Goal: Entertainment & Leisure: Consume media (video, audio)

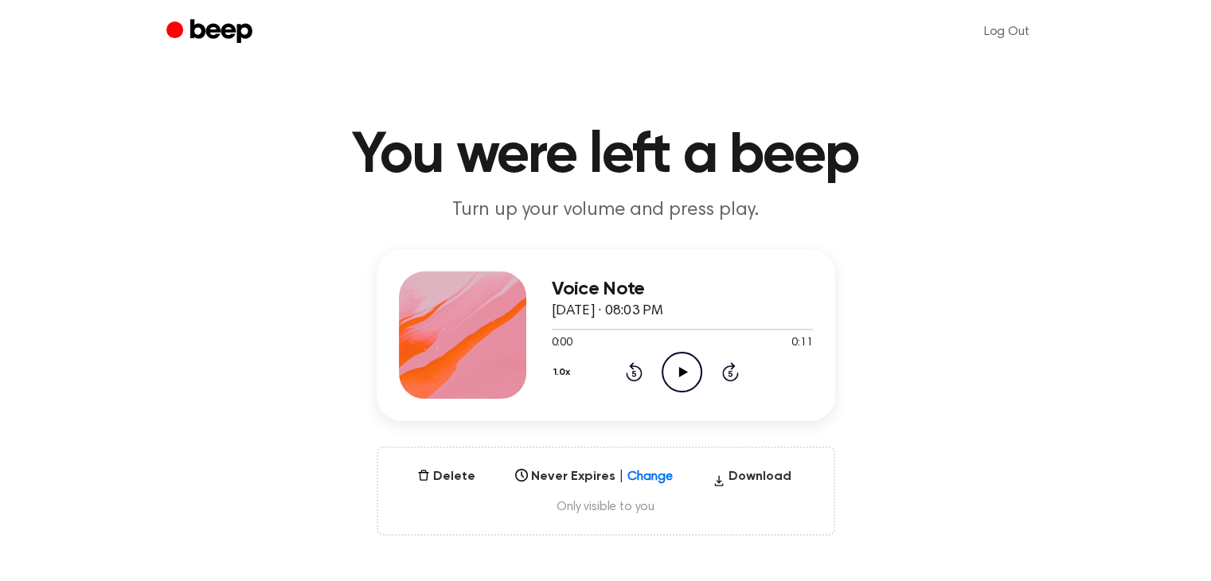
click at [691, 375] on icon "Play Audio" at bounding box center [682, 372] width 41 height 41
click at [678, 386] on icon "Play Audio" at bounding box center [682, 372] width 41 height 41
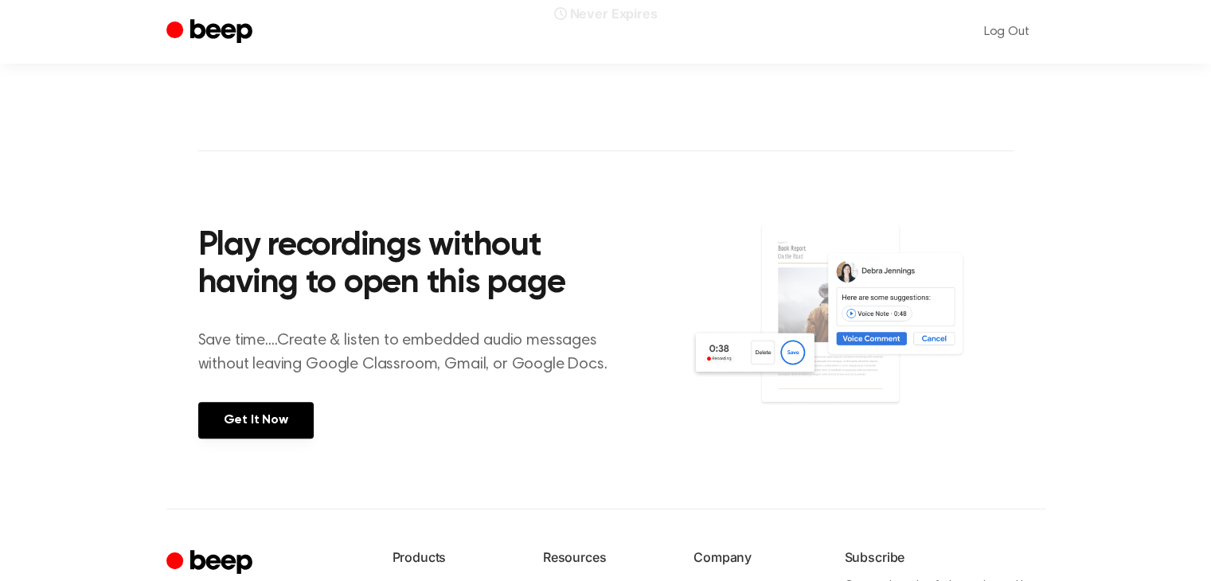
scroll to position [441, 0]
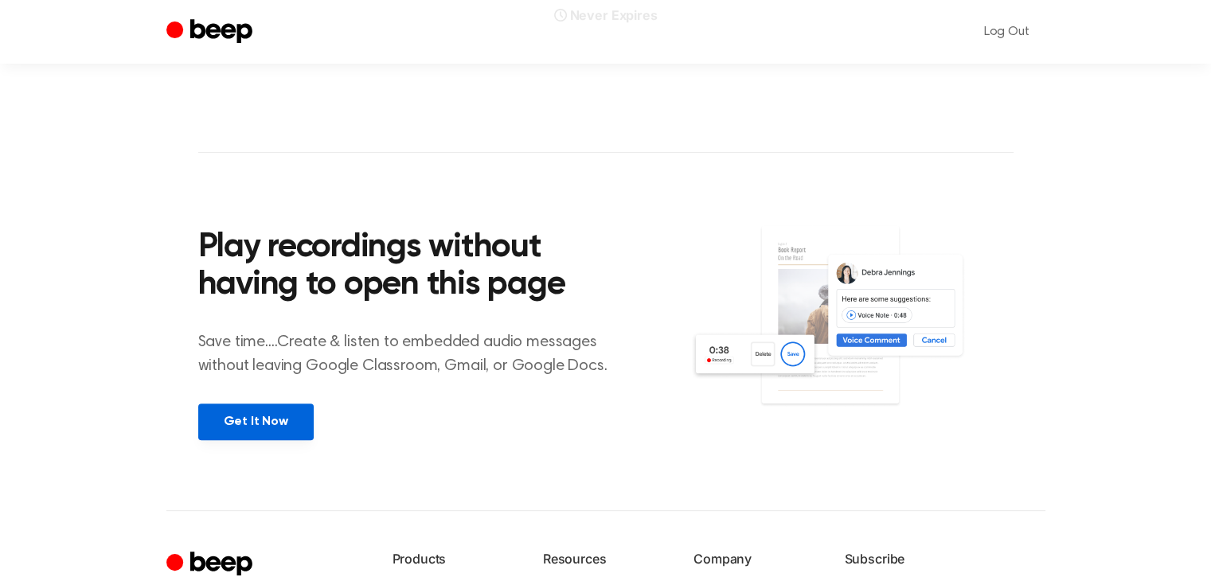
click at [251, 425] on link "Get It Now" at bounding box center [255, 422] width 115 height 37
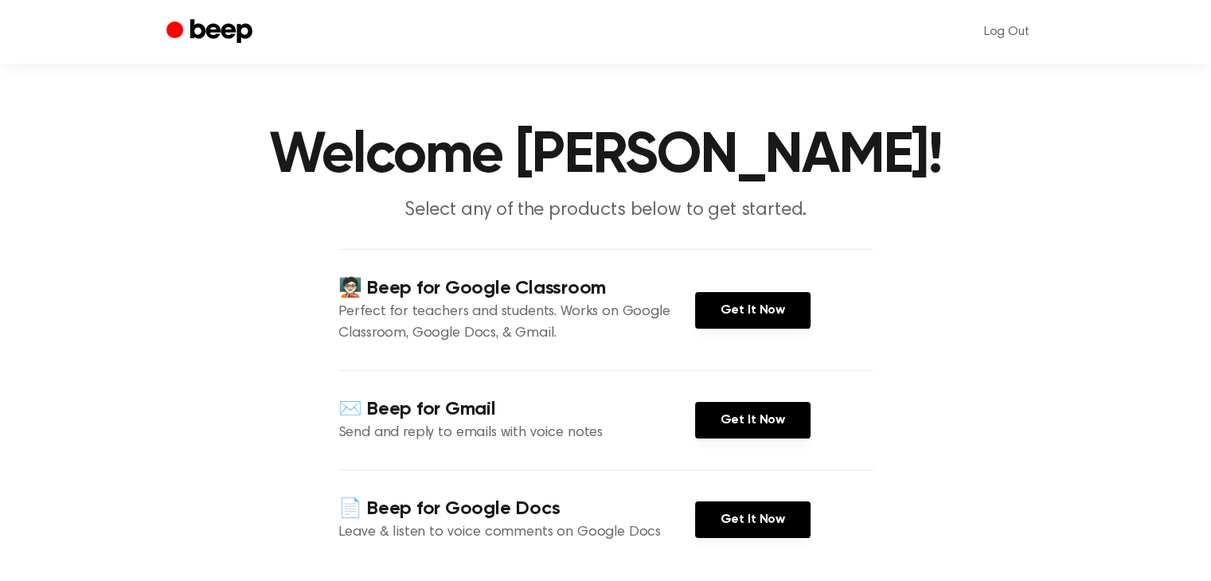
scroll to position [208, 0]
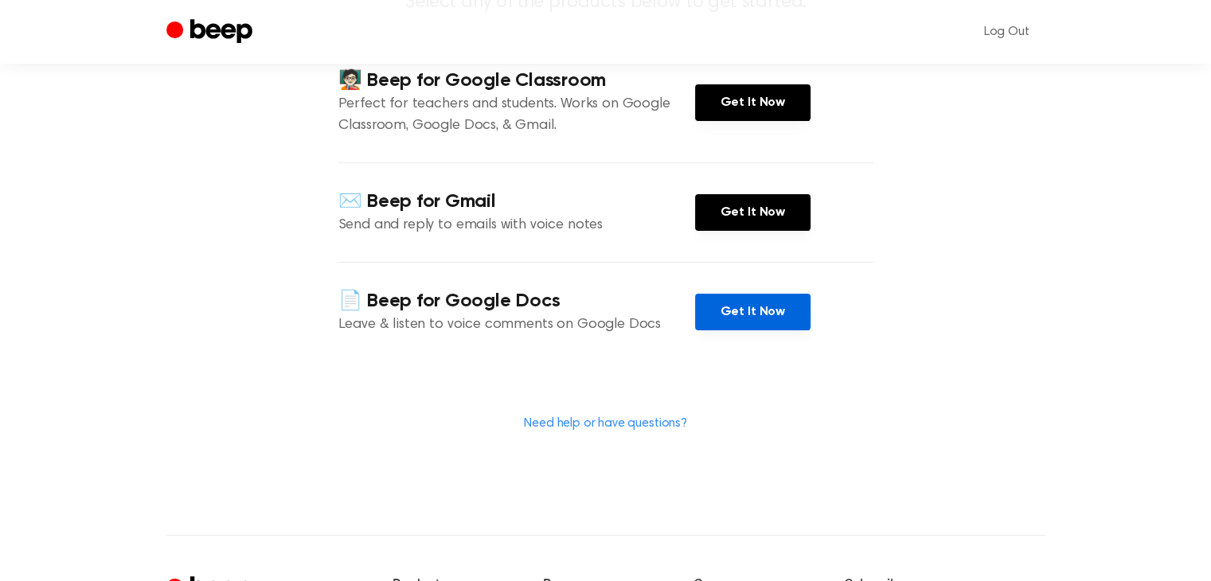
click at [719, 330] on link "Get It Now" at bounding box center [752, 312] width 115 height 37
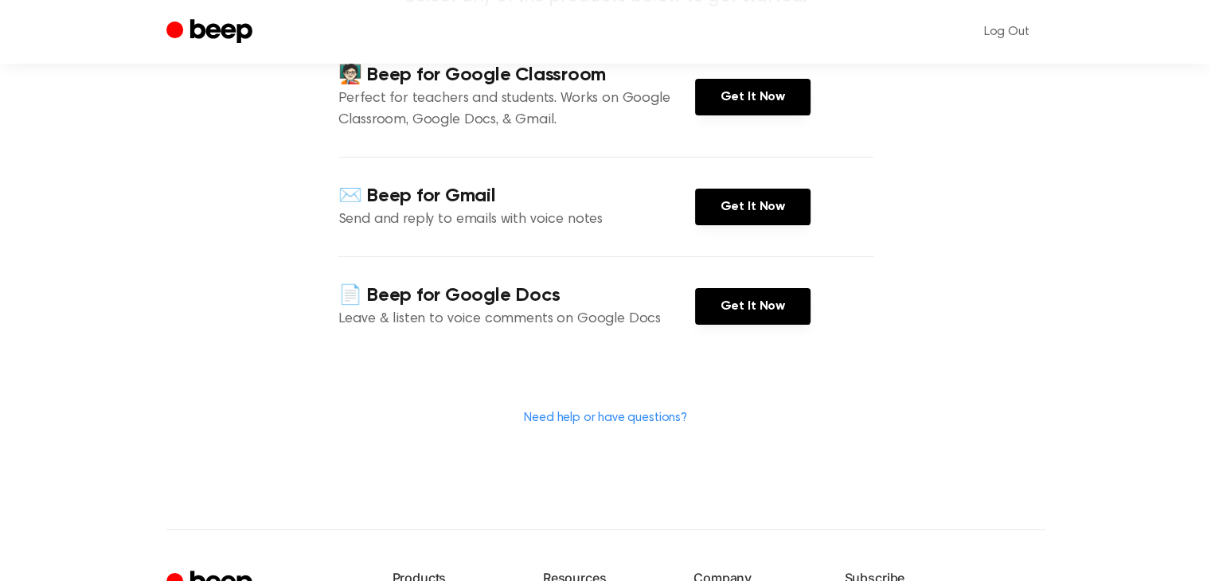
scroll to position [213, 0]
click at [745, 325] on link "Get It Now" at bounding box center [752, 306] width 115 height 37
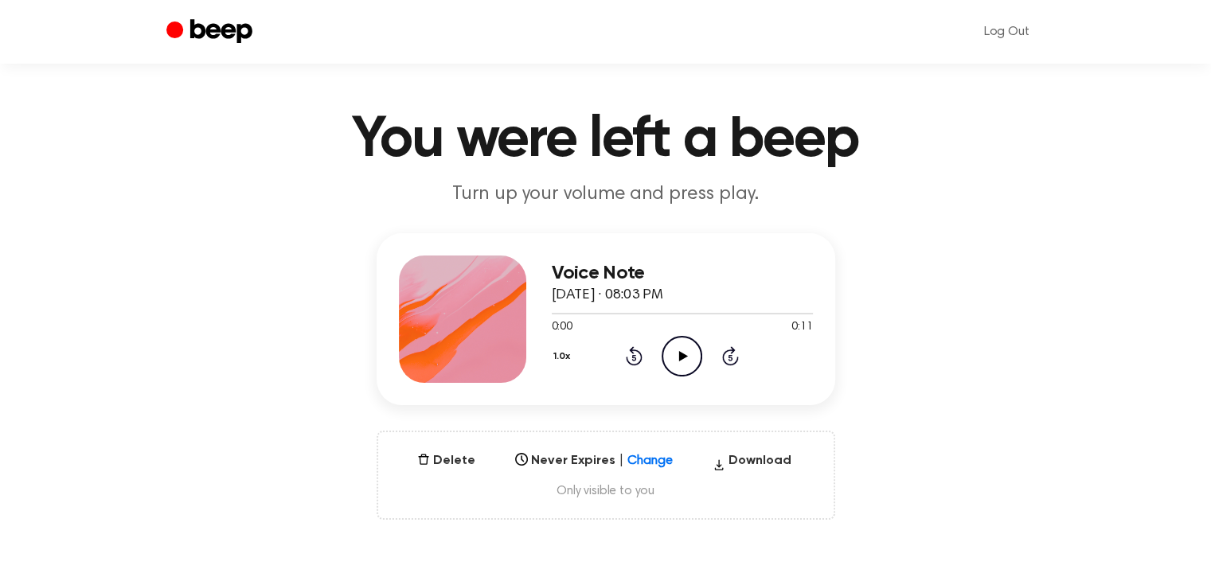
scroll to position [16, 0]
click at [690, 337] on circle at bounding box center [681, 356] width 39 height 39
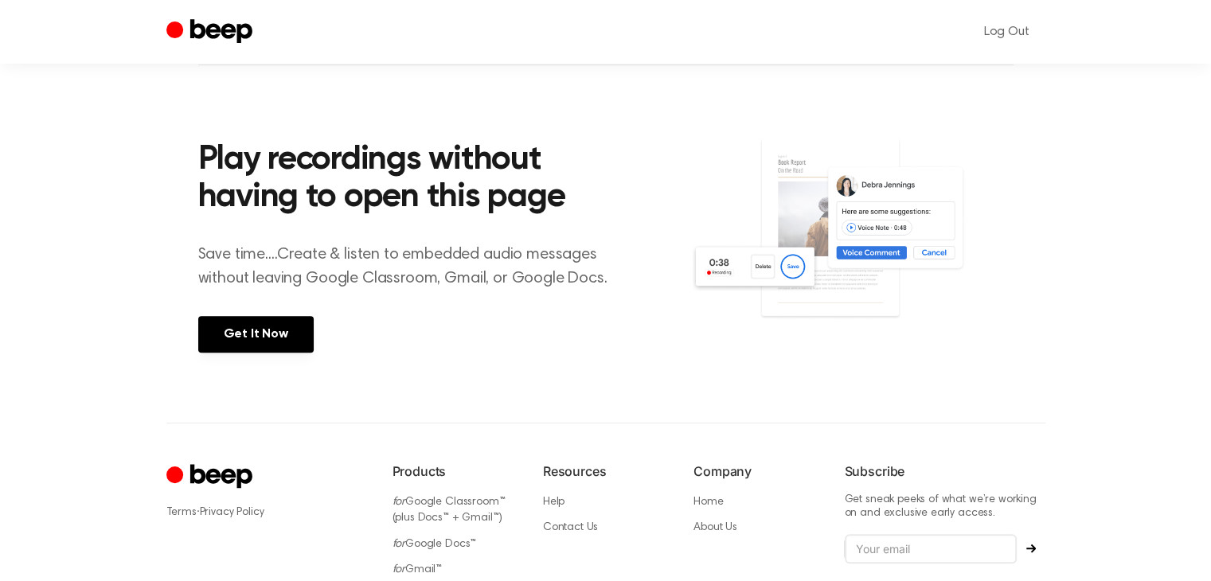
scroll to position [601, 0]
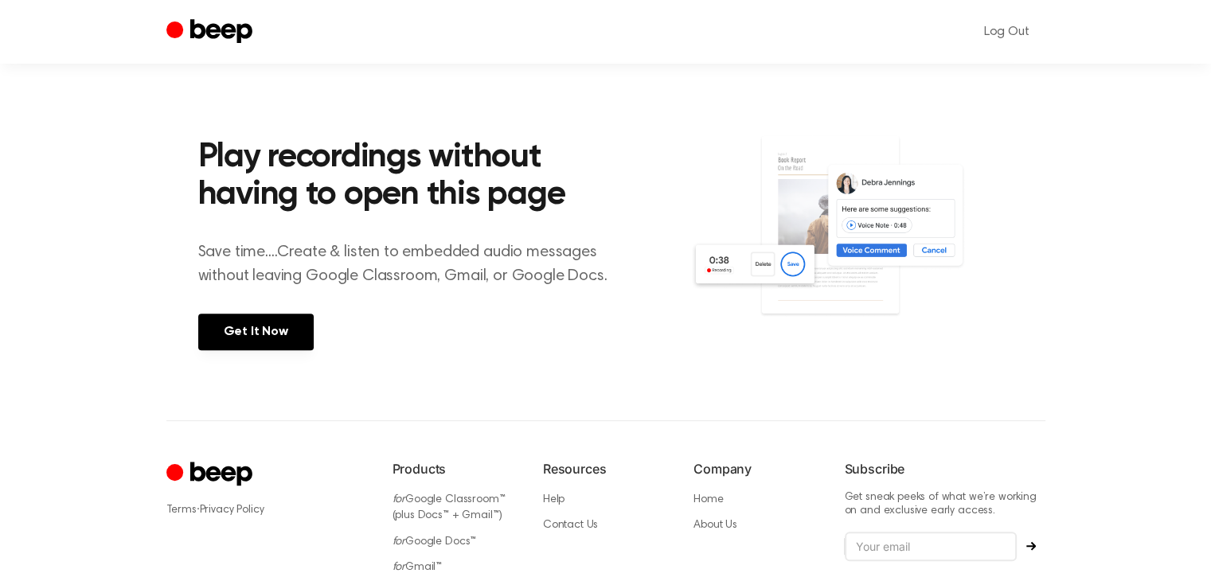
click at [826, 182] on img at bounding box center [851, 242] width 322 height 214
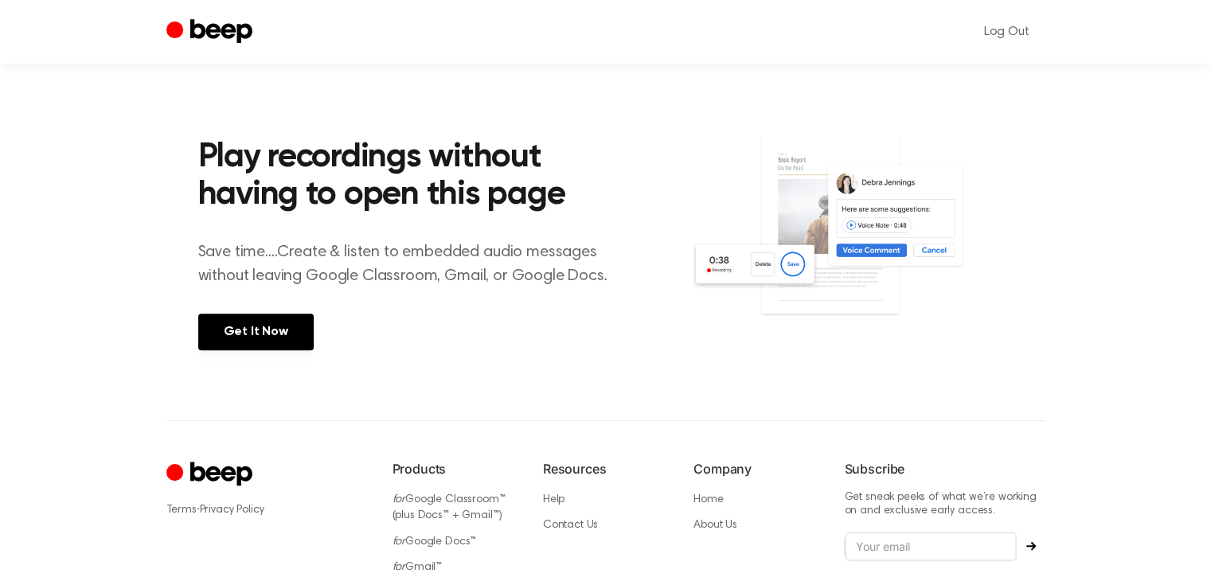
click at [826, 182] on img at bounding box center [851, 242] width 322 height 214
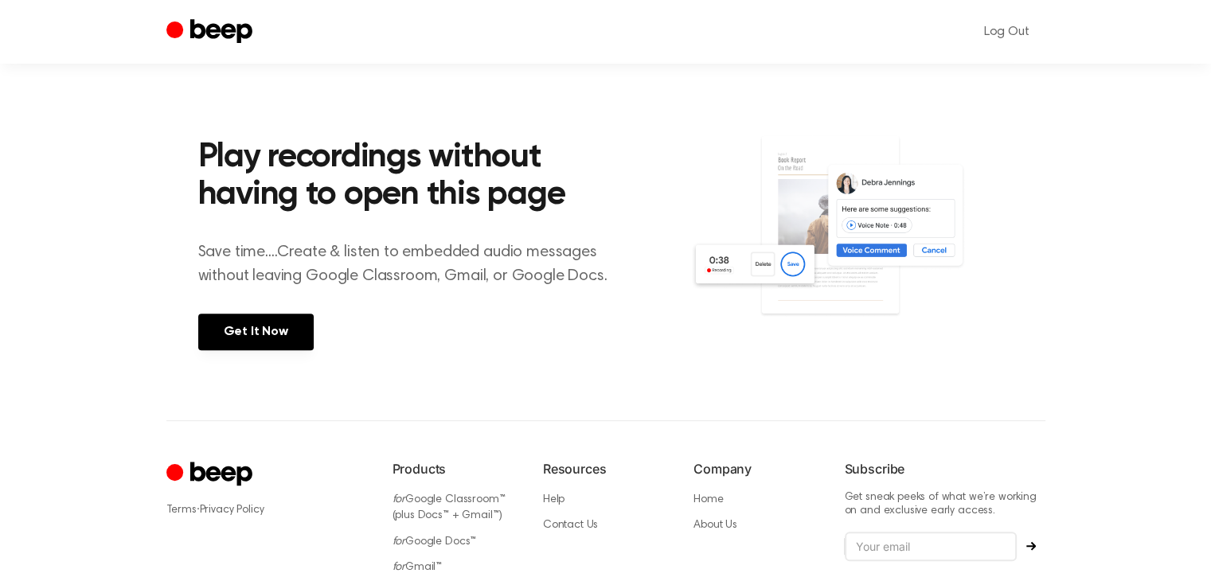
click at [826, 182] on img at bounding box center [851, 242] width 322 height 214
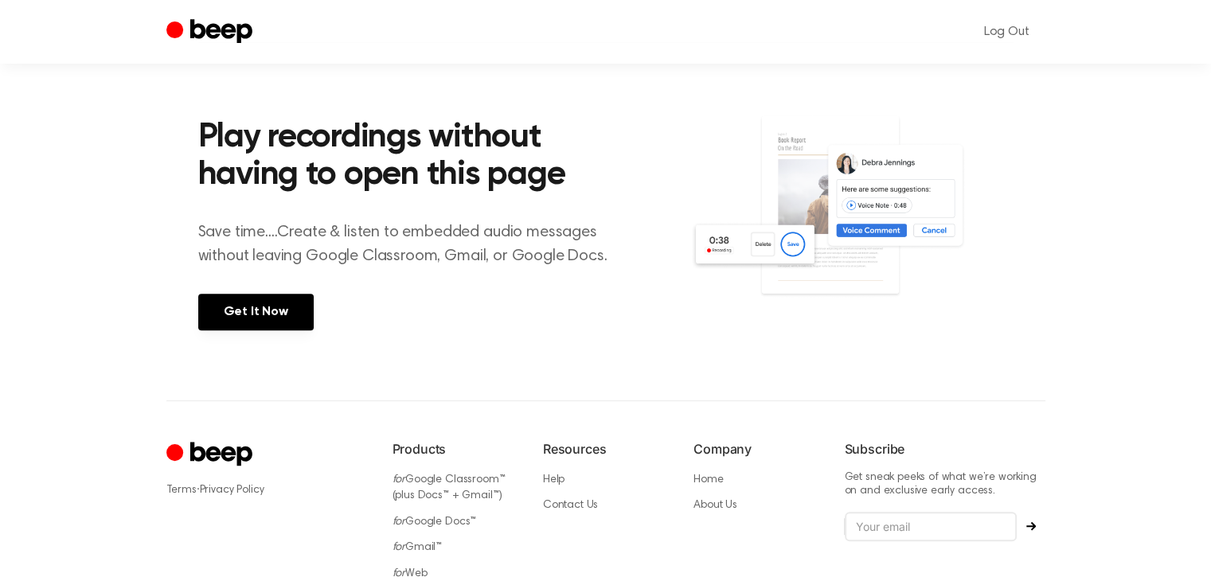
scroll to position [732, 0]
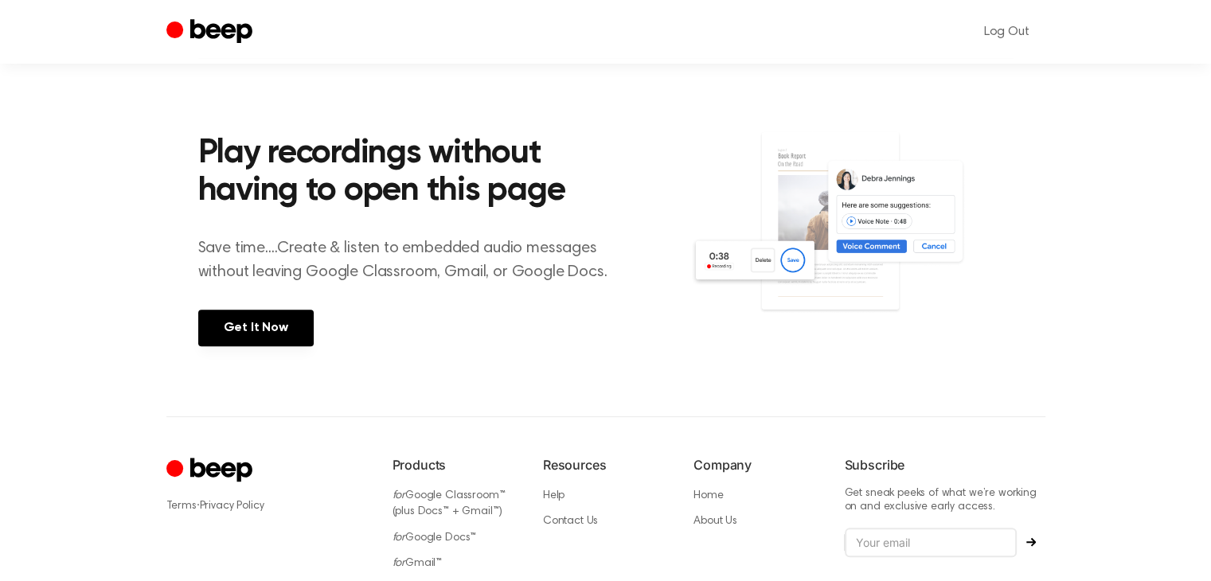
scroll to position [732, 0]
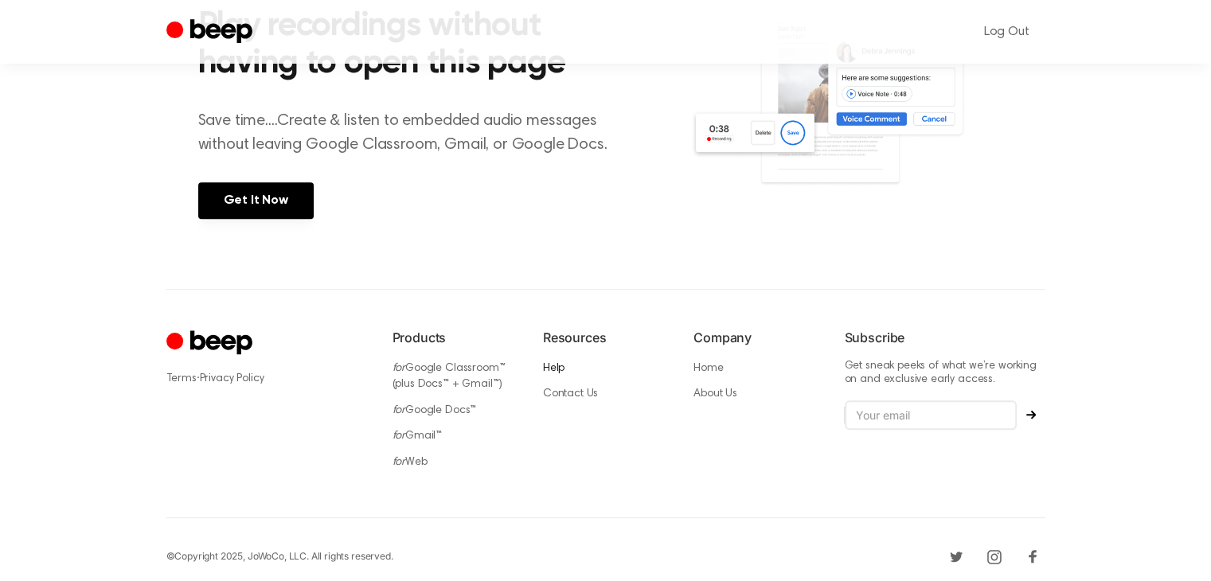
click at [560, 365] on link "Help" at bounding box center [553, 368] width 21 height 11
click at [560, 367] on link "Help" at bounding box center [553, 368] width 21 height 11
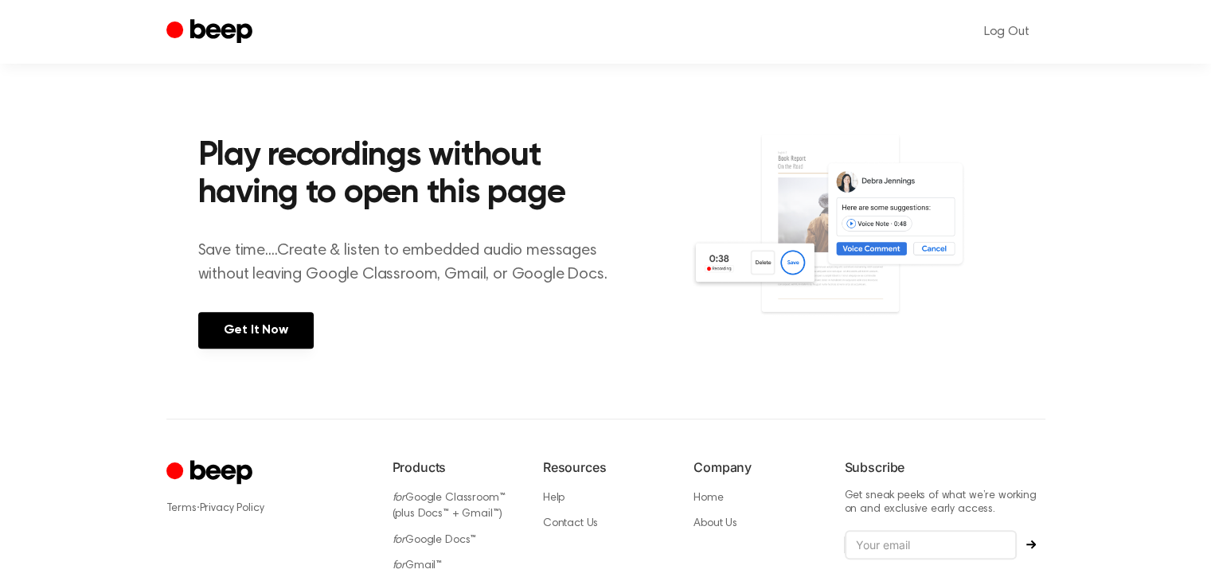
scroll to position [599, 0]
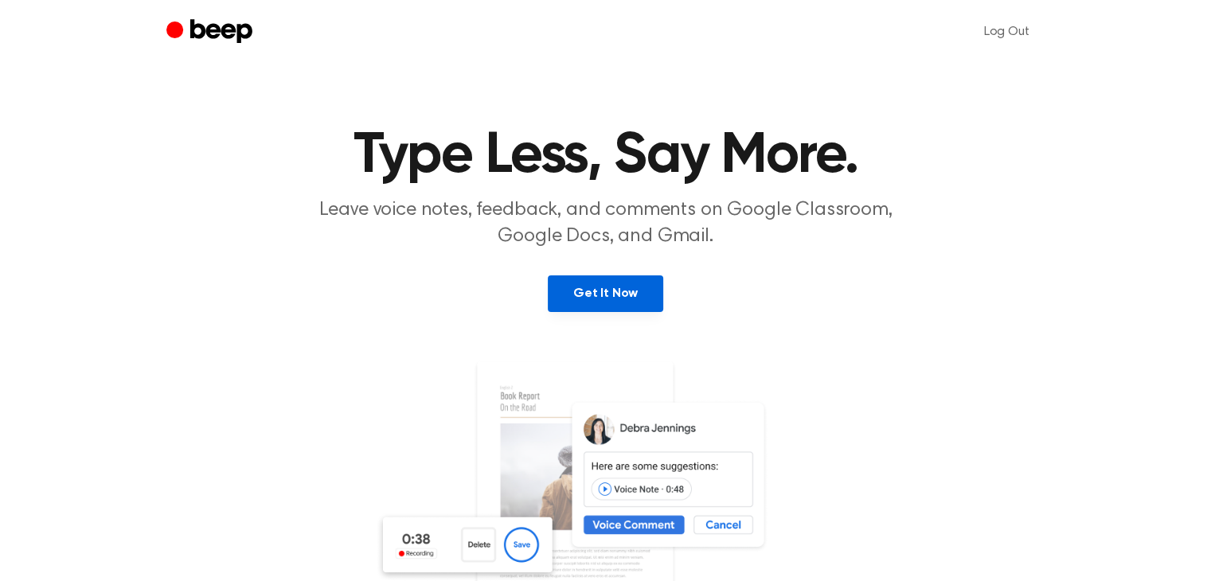
click at [610, 287] on link "Get It Now" at bounding box center [605, 293] width 115 height 37
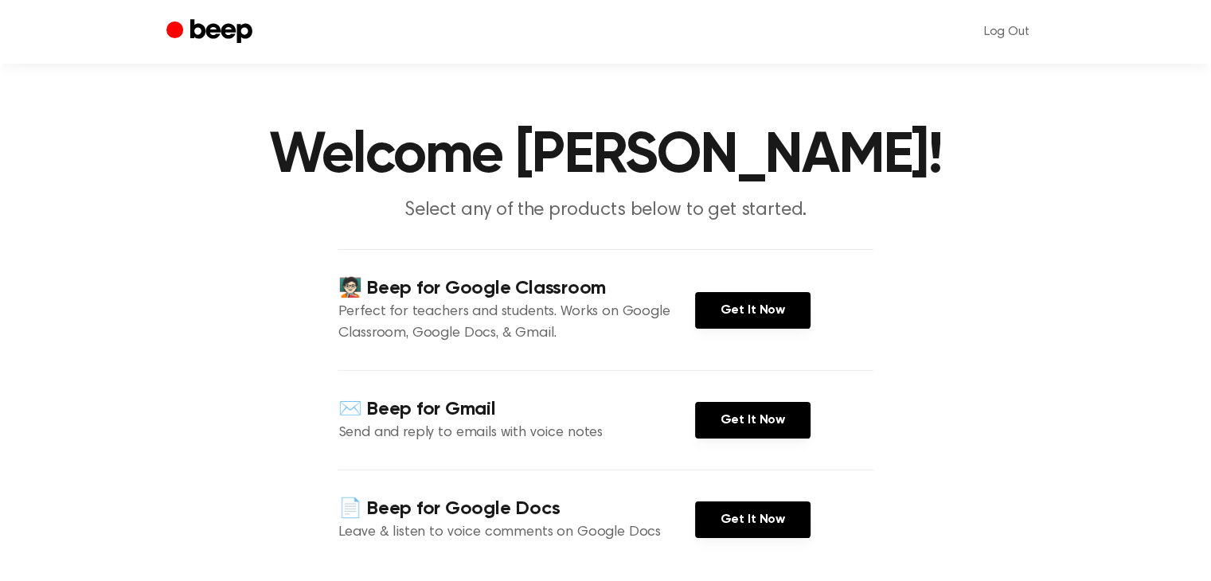
scroll to position [175, 0]
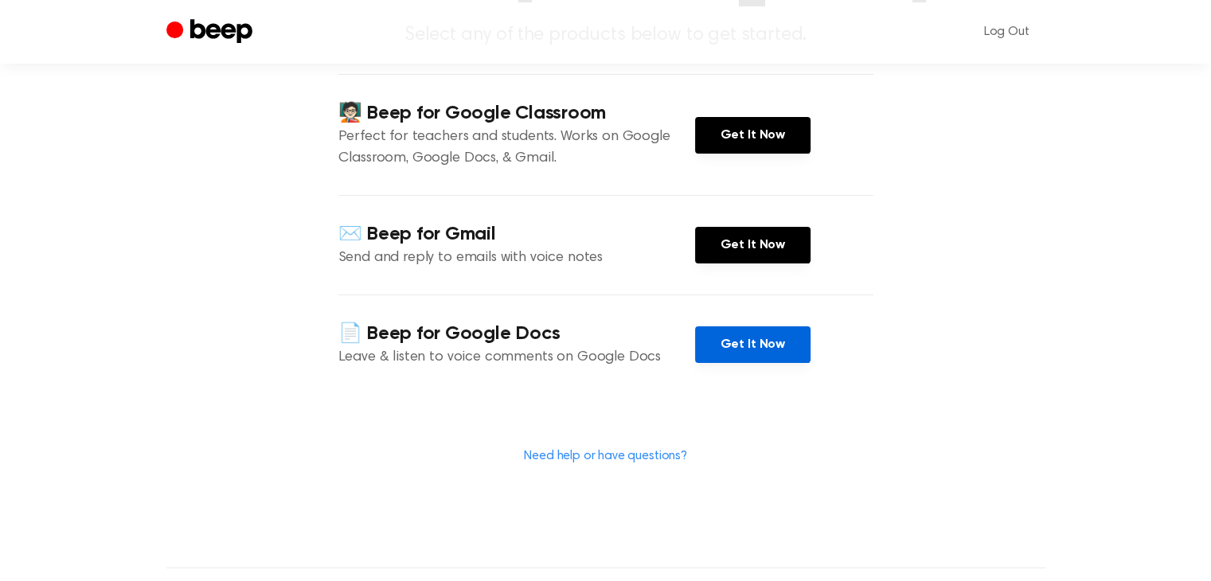
click at [760, 363] on link "Get It Now" at bounding box center [752, 344] width 115 height 37
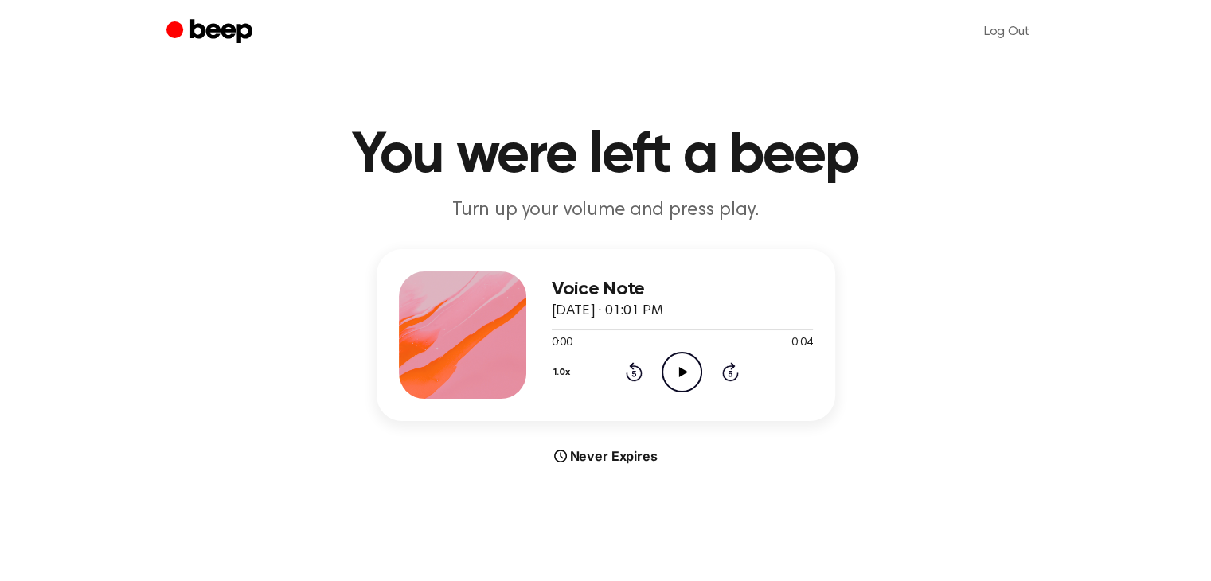
click at [689, 369] on icon "Play Audio" at bounding box center [682, 372] width 41 height 41
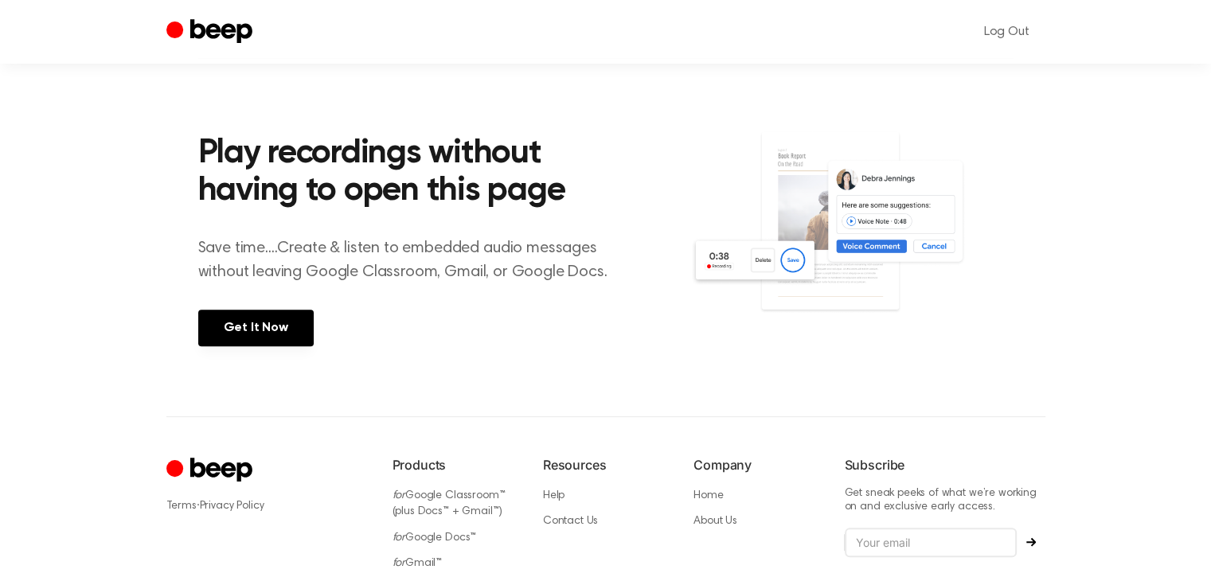
scroll to position [534, 0]
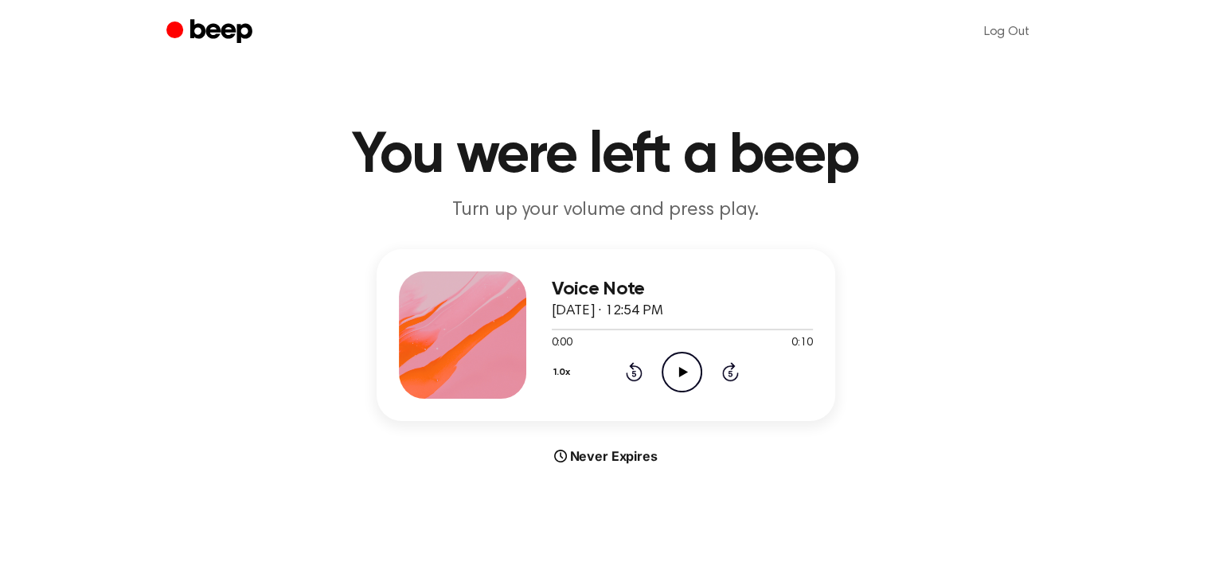
click at [686, 367] on icon "Play Audio" at bounding box center [682, 372] width 41 height 41
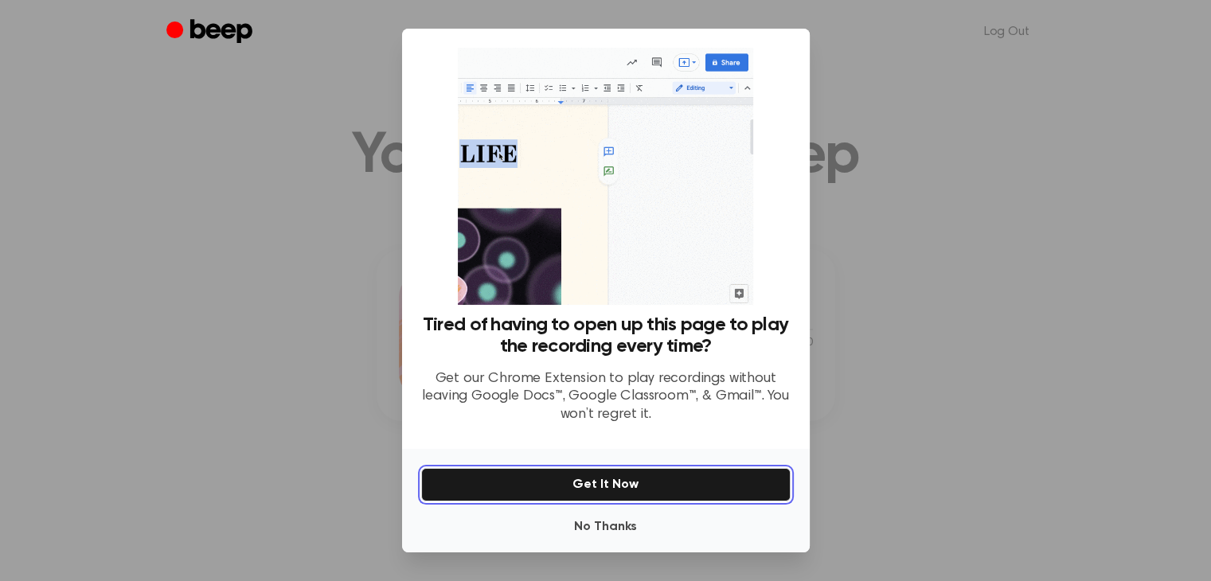
click at [570, 489] on button "Get It Now" at bounding box center [605, 484] width 369 height 33
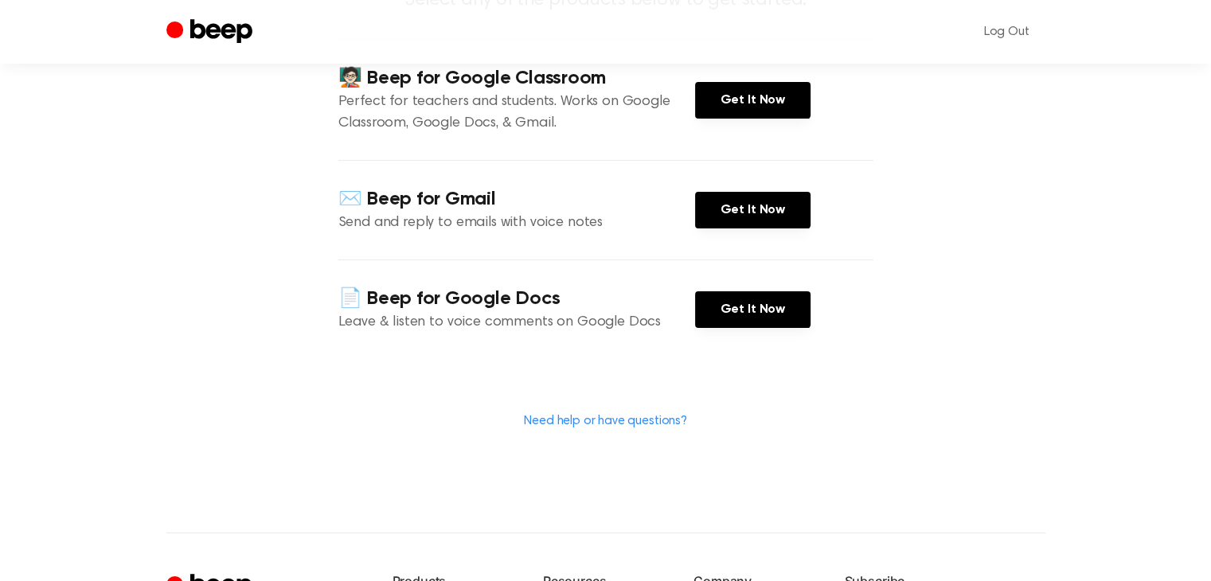
scroll to position [210, 0]
click at [749, 328] on link "Get It Now" at bounding box center [752, 309] width 115 height 37
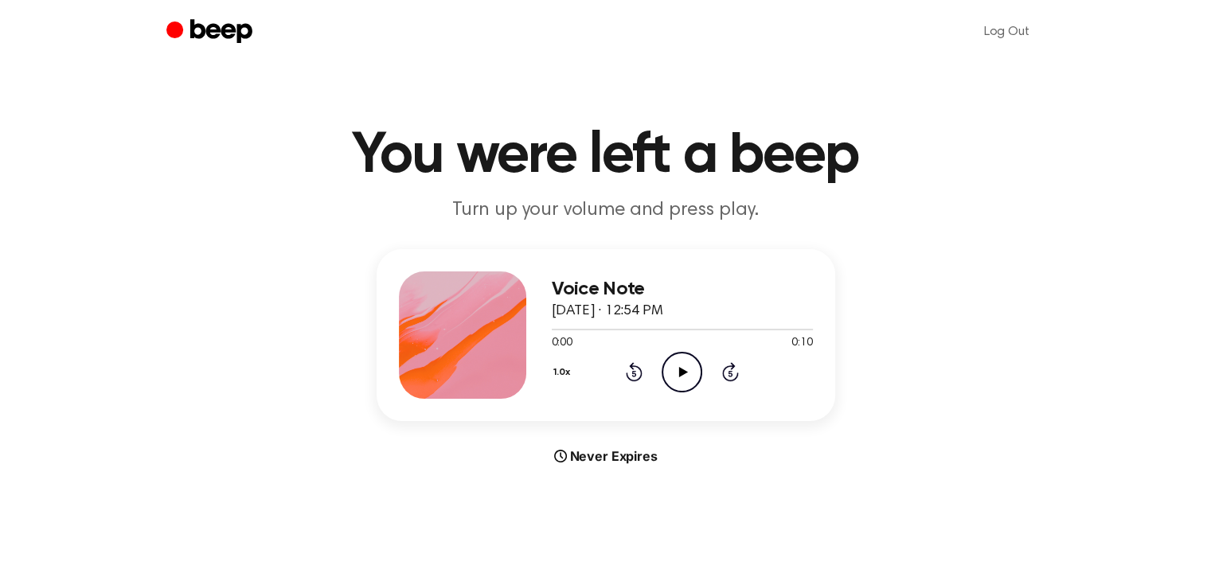
click at [684, 369] on icon "Play Audio" at bounding box center [682, 372] width 41 height 41
click at [669, 360] on icon "Play Audio" at bounding box center [682, 372] width 41 height 41
click at [679, 361] on icon "Play Audio" at bounding box center [682, 372] width 41 height 41
click at [695, 364] on icon "Play Audio" at bounding box center [682, 372] width 41 height 41
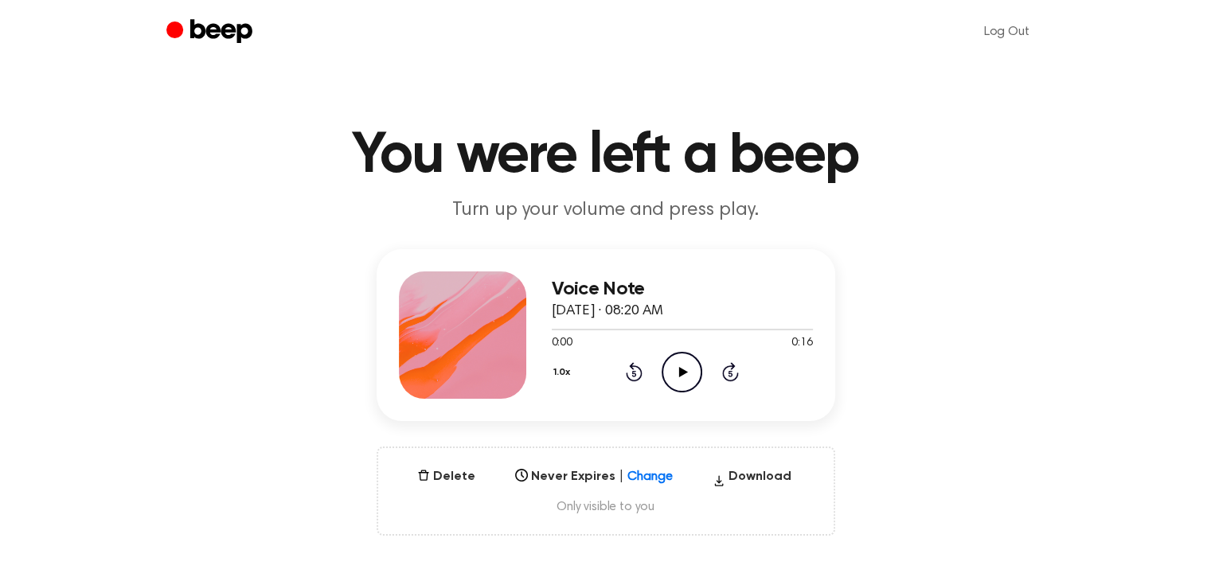
click at [702, 382] on div "1.0x Rewind 5 seconds Play Audio Skip 5 seconds" at bounding box center [682, 372] width 261 height 41
click at [669, 374] on icon "Play Audio" at bounding box center [682, 372] width 41 height 41
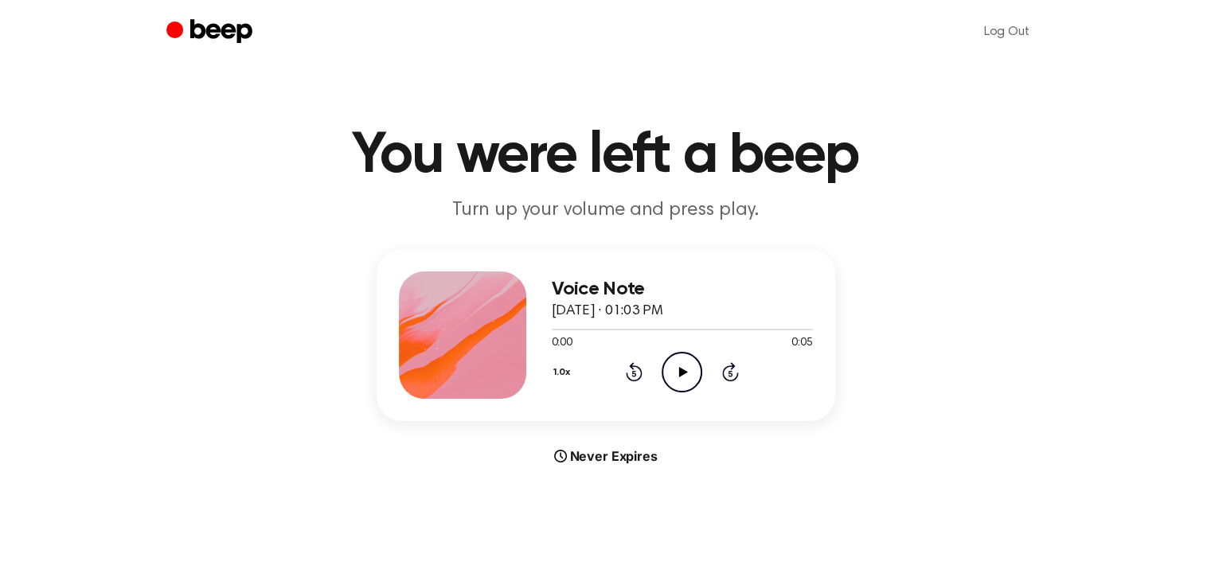
click at [681, 377] on icon "Play Audio" at bounding box center [682, 372] width 41 height 41
click at [681, 367] on icon at bounding box center [683, 372] width 9 height 10
click at [678, 376] on icon "Play Audio" at bounding box center [682, 372] width 41 height 41
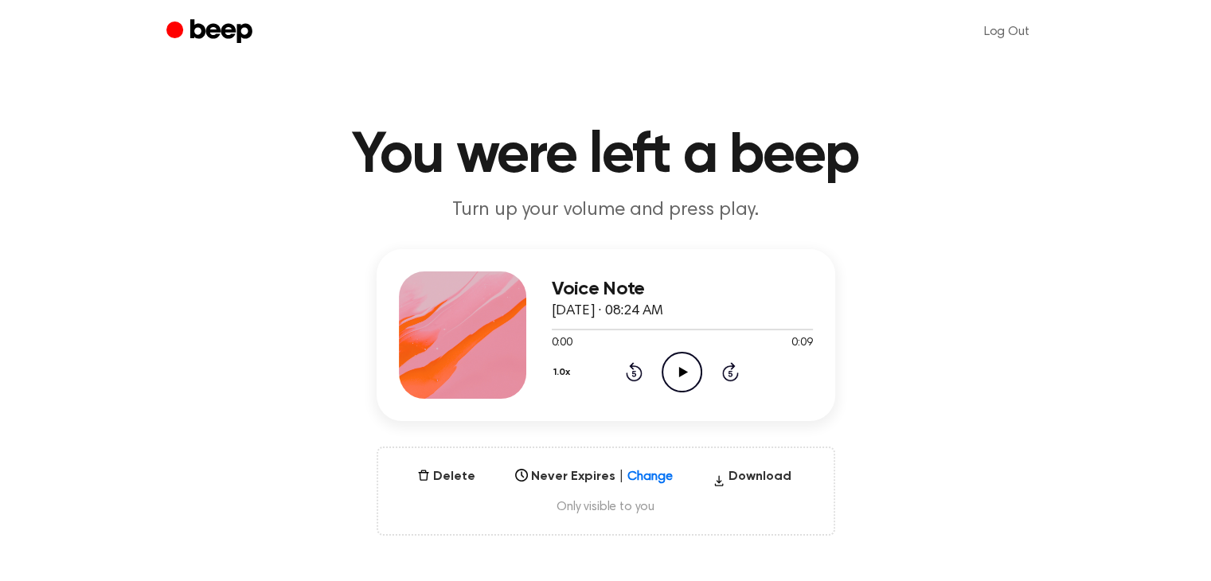
click at [703, 364] on div "1.0x Rewind 5 seconds Play Audio Skip 5 seconds" at bounding box center [682, 372] width 261 height 41
click at [670, 365] on icon "Play Audio" at bounding box center [682, 372] width 41 height 41
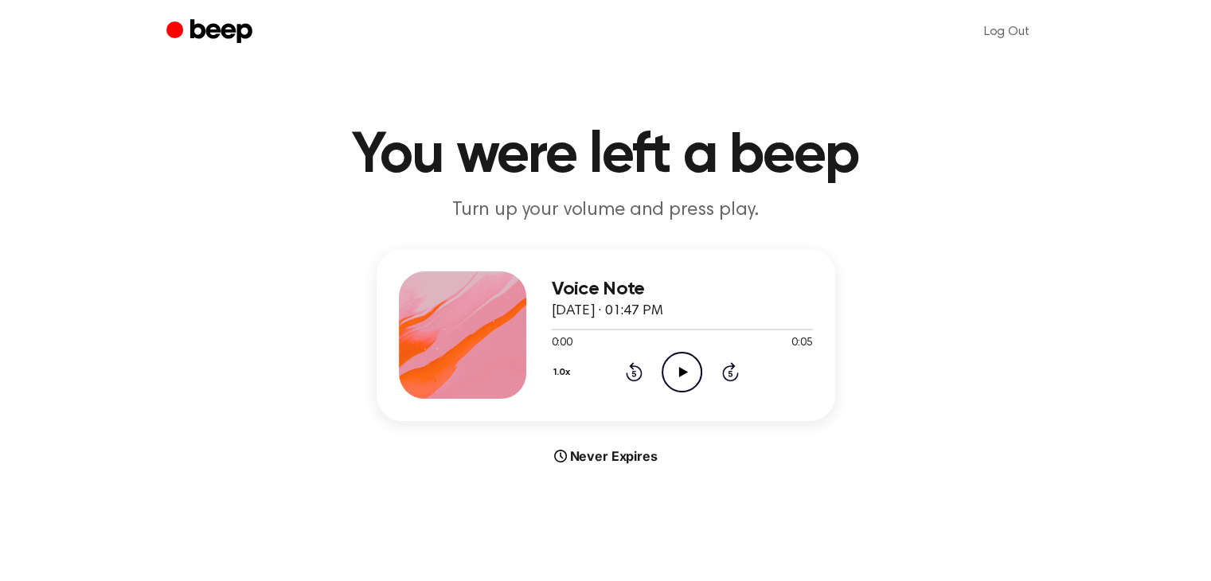
click at [693, 358] on icon "Play Audio" at bounding box center [682, 372] width 41 height 41
click at [668, 381] on icon "Play Audio" at bounding box center [682, 372] width 41 height 41
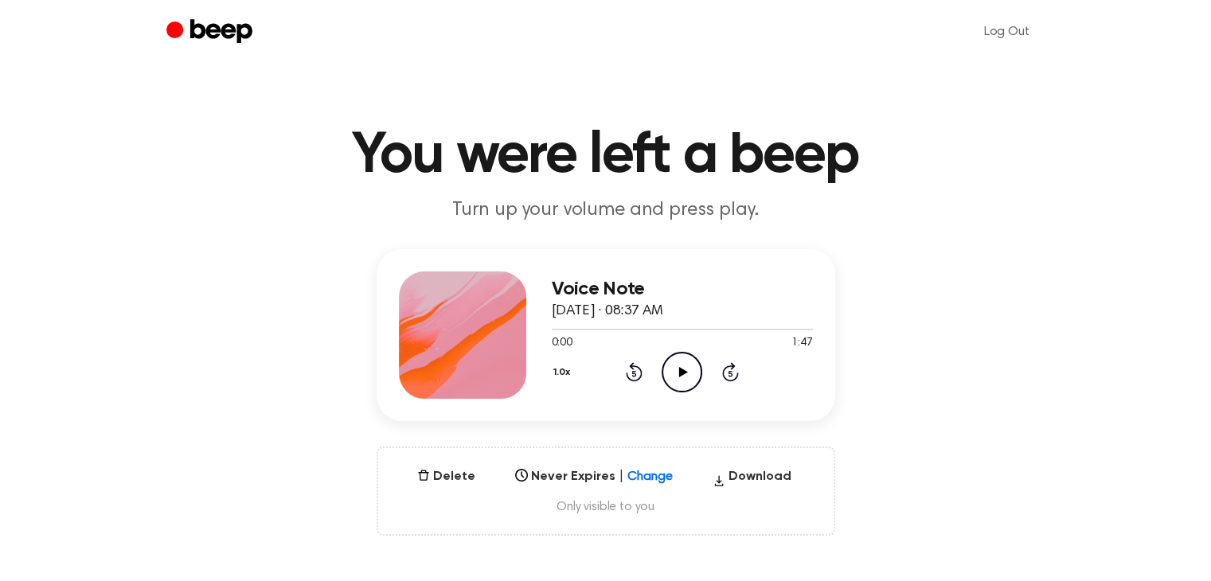
click at [694, 382] on icon "Play Audio" at bounding box center [682, 372] width 41 height 41
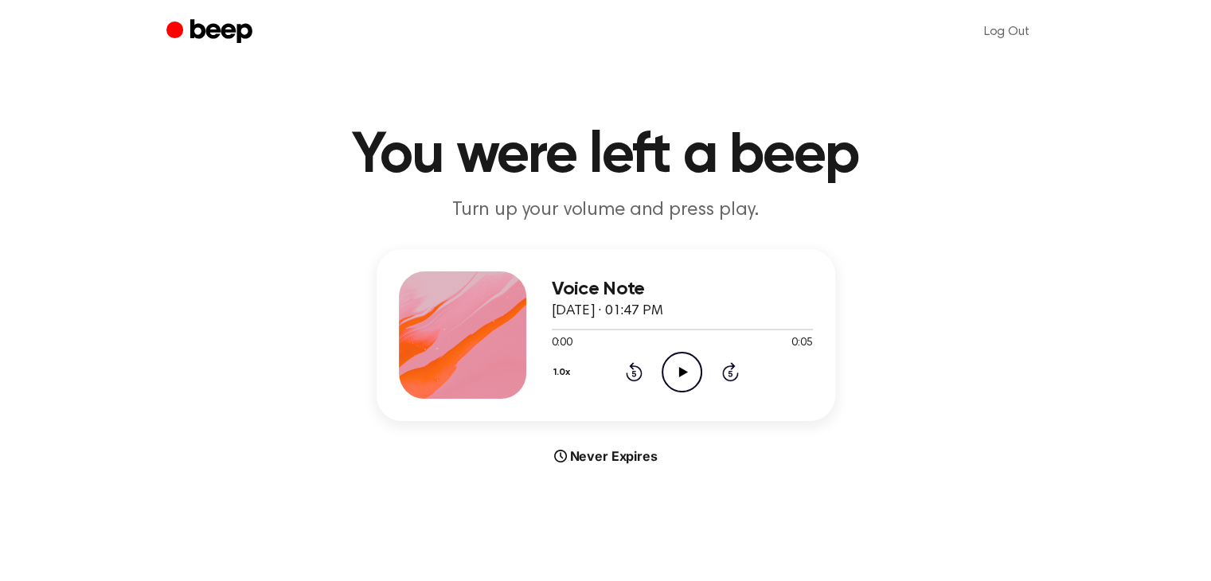
click at [689, 371] on icon "Play Audio" at bounding box center [682, 372] width 41 height 41
click at [678, 368] on icon "Play Audio" at bounding box center [682, 372] width 41 height 41
click at [689, 363] on icon "Play Audio" at bounding box center [682, 372] width 41 height 41
click at [679, 364] on icon "Play Audio" at bounding box center [682, 372] width 41 height 41
click at [667, 369] on icon "Play Audio" at bounding box center [682, 372] width 41 height 41
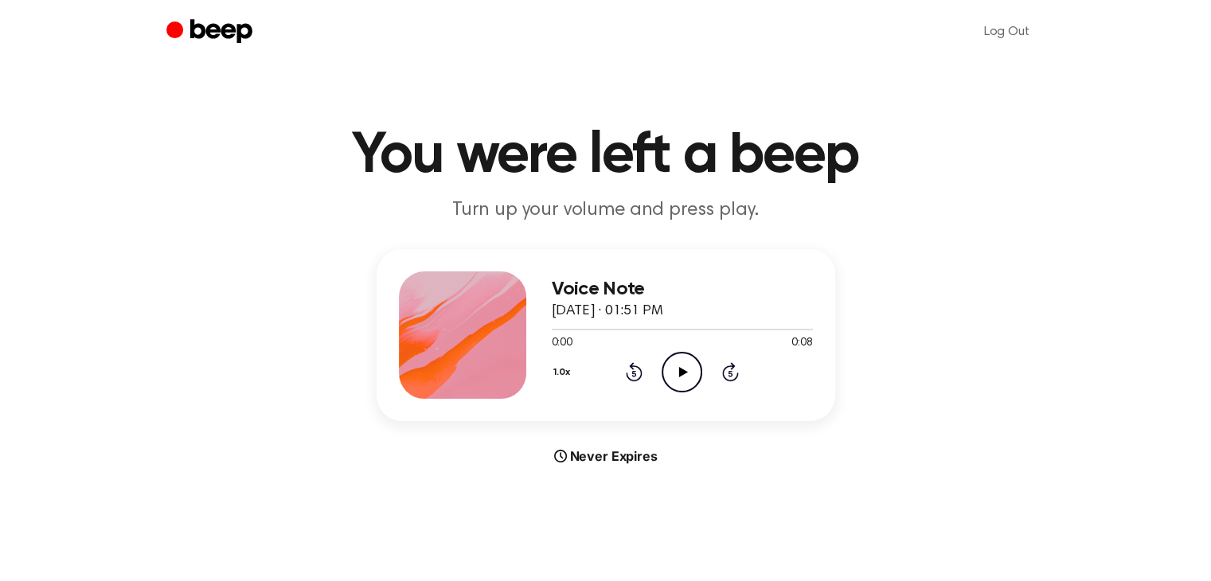
click at [688, 371] on icon "Play Audio" at bounding box center [682, 372] width 41 height 41
